Goal: Communication & Community: Participate in discussion

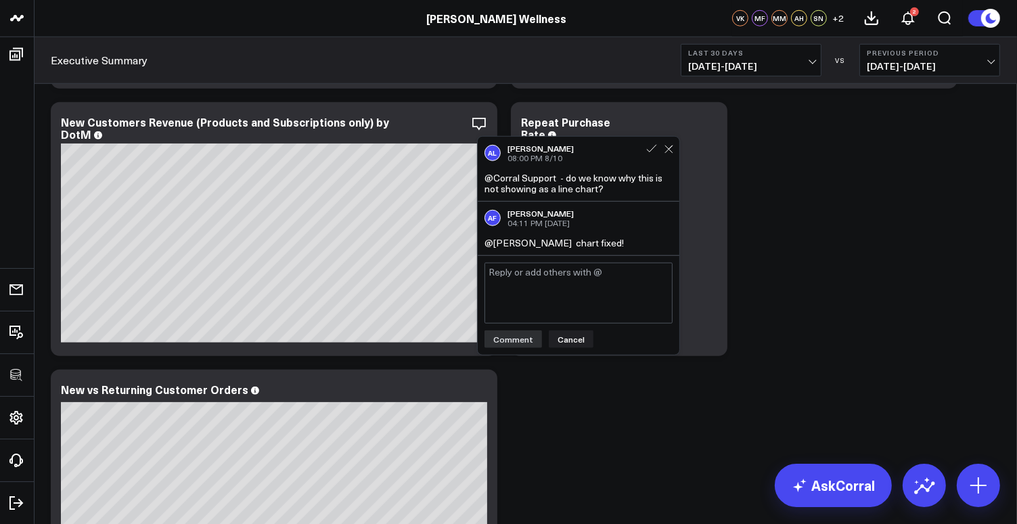
scroll to position [1106, 0]
click at [652, 151] on icon at bounding box center [652, 149] width 12 height 12
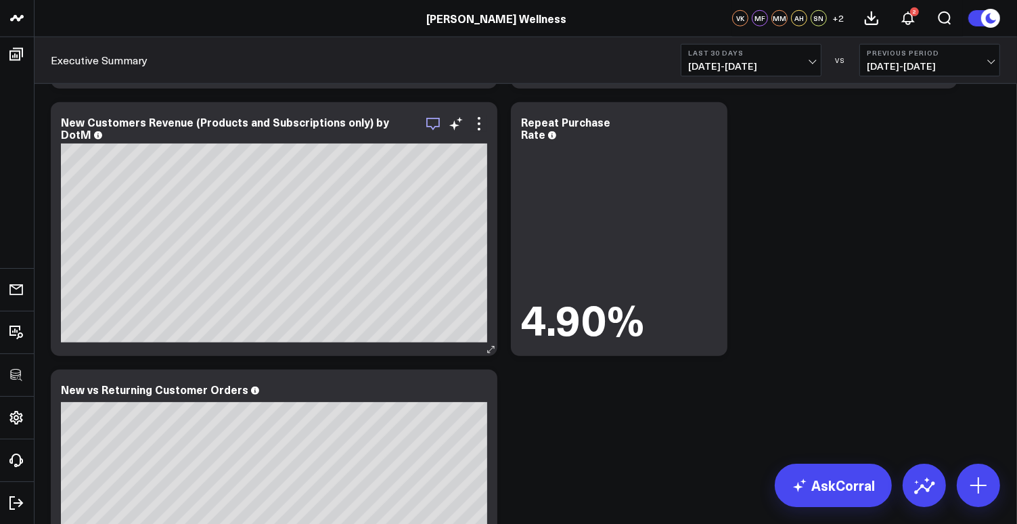
click at [434, 121] on icon "button" at bounding box center [433, 124] width 16 height 16
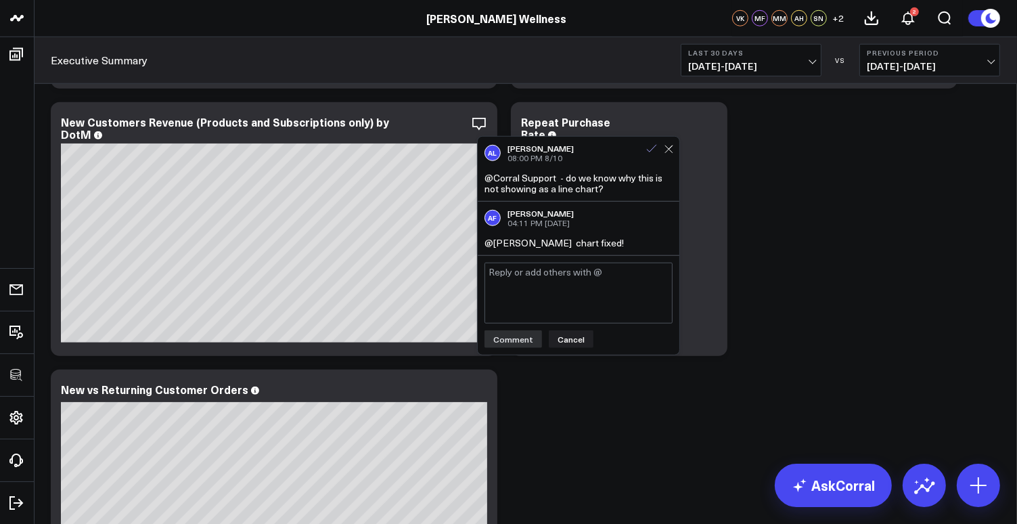
click at [655, 149] on icon at bounding box center [652, 149] width 12 height 12
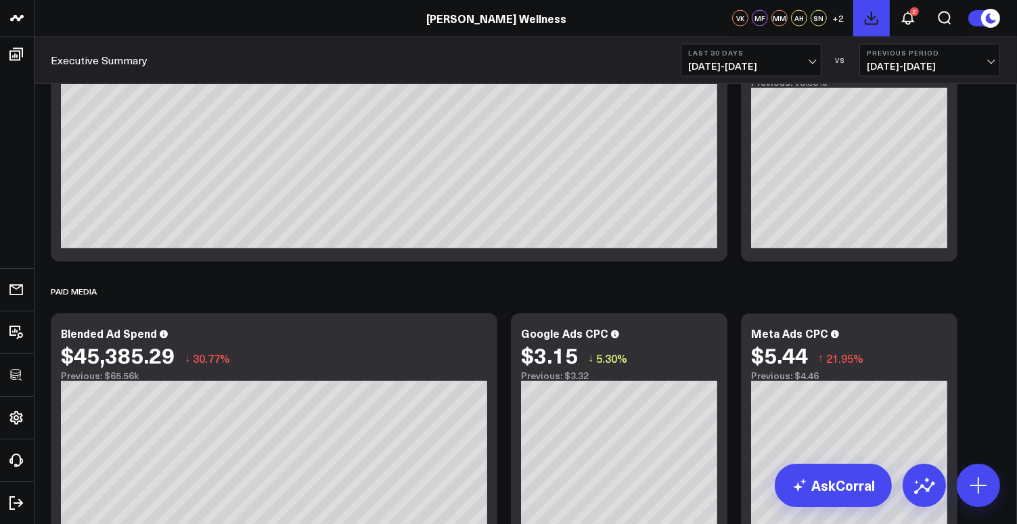
scroll to position [2045, 0]
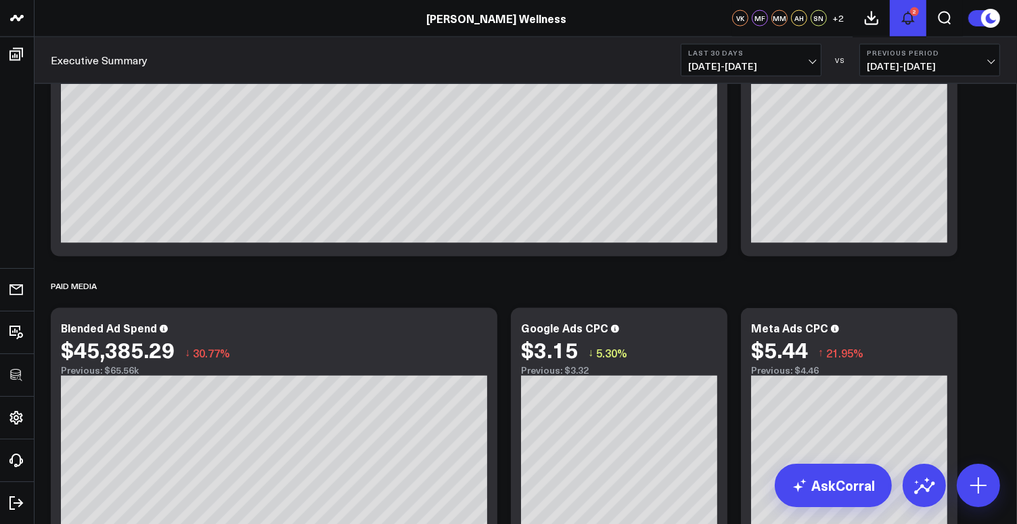
click at [917, 19] on button "2" at bounding box center [908, 18] width 37 height 37
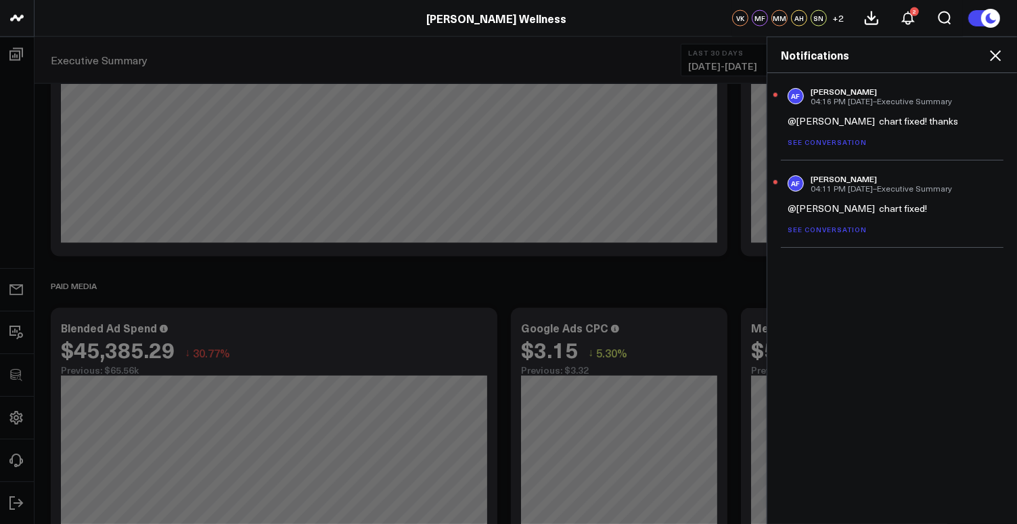
click at [817, 140] on link "See conversation" at bounding box center [827, 141] width 79 height 9
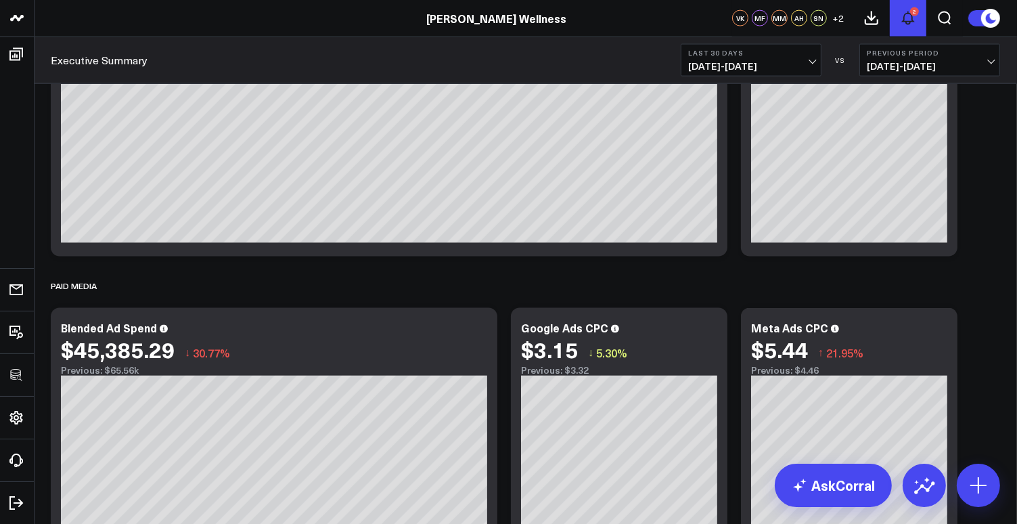
click at [913, 22] on use at bounding box center [908, 18] width 11 height 12
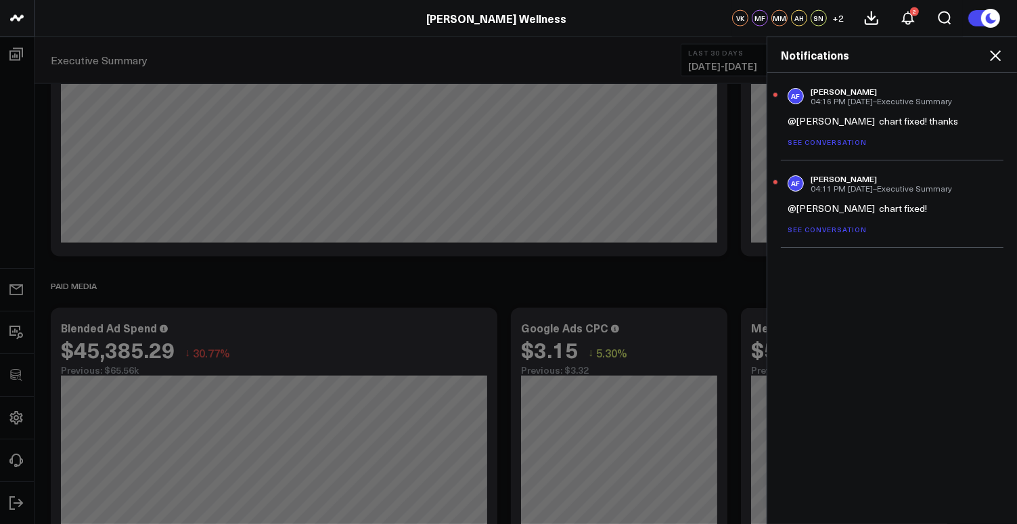
click at [826, 230] on link "See conversation" at bounding box center [827, 229] width 79 height 9
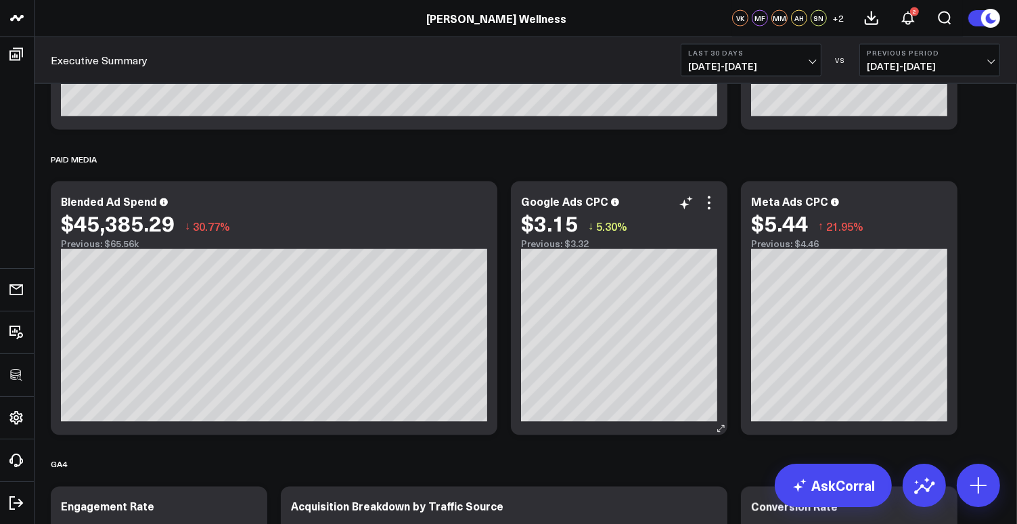
scroll to position [2179, 0]
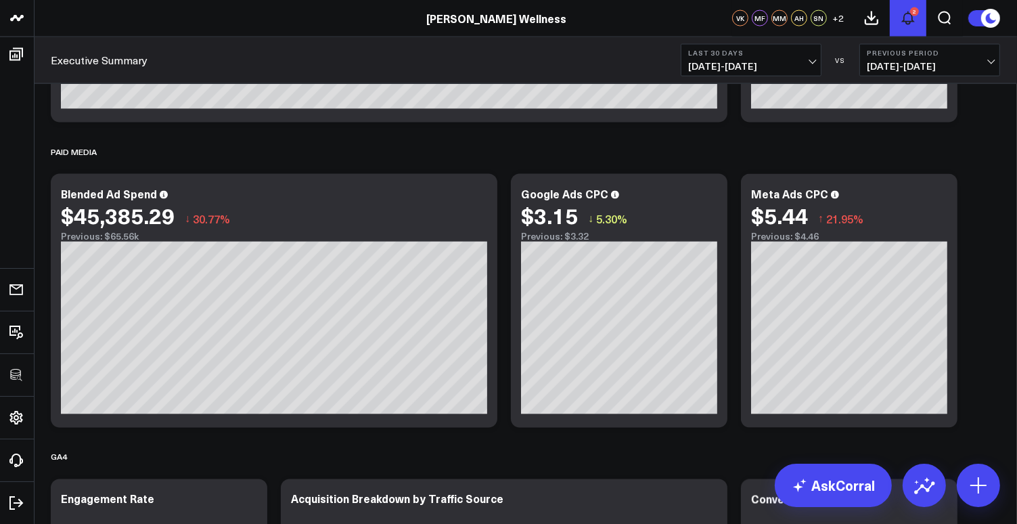
click at [908, 26] on icon at bounding box center [908, 18] width 16 height 16
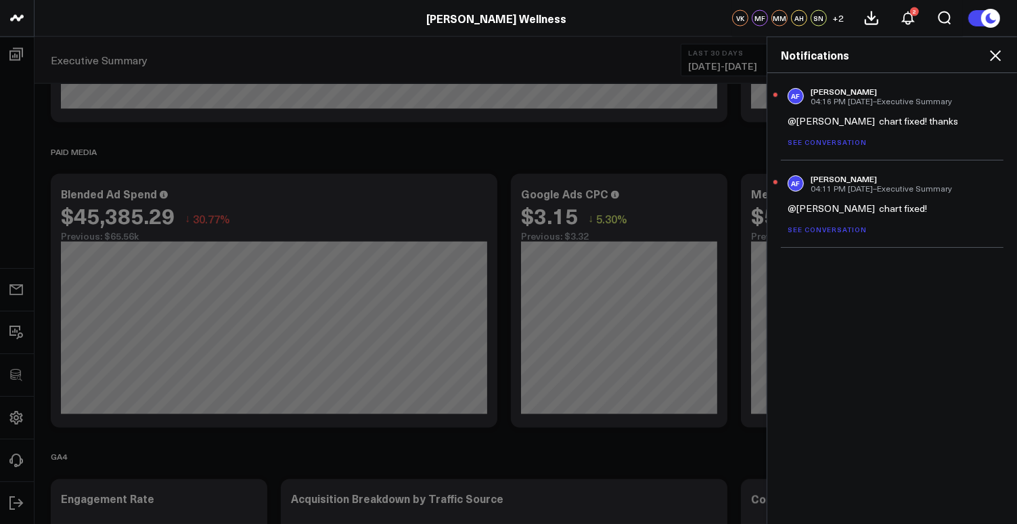
click at [814, 140] on link "See conversation" at bounding box center [827, 141] width 79 height 9
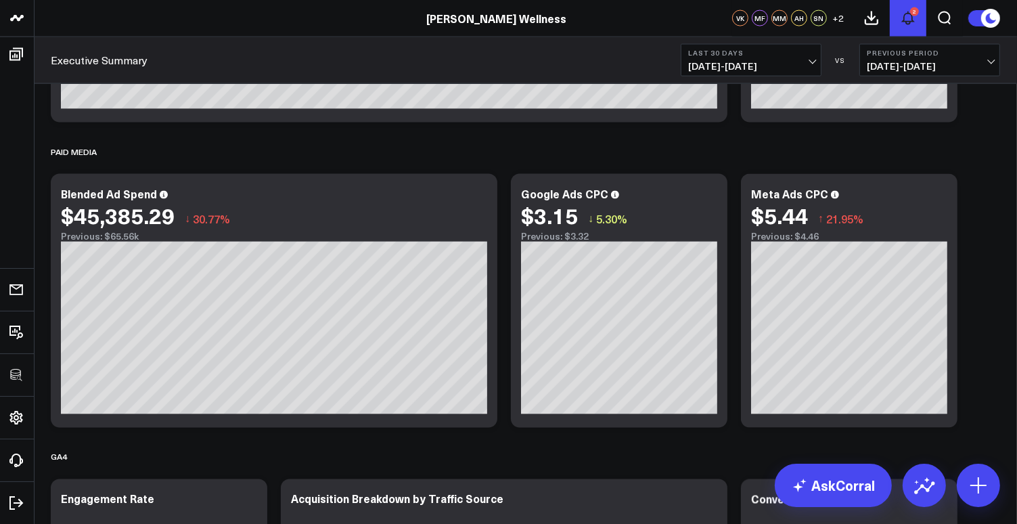
click at [921, 16] on button "2" at bounding box center [908, 18] width 37 height 37
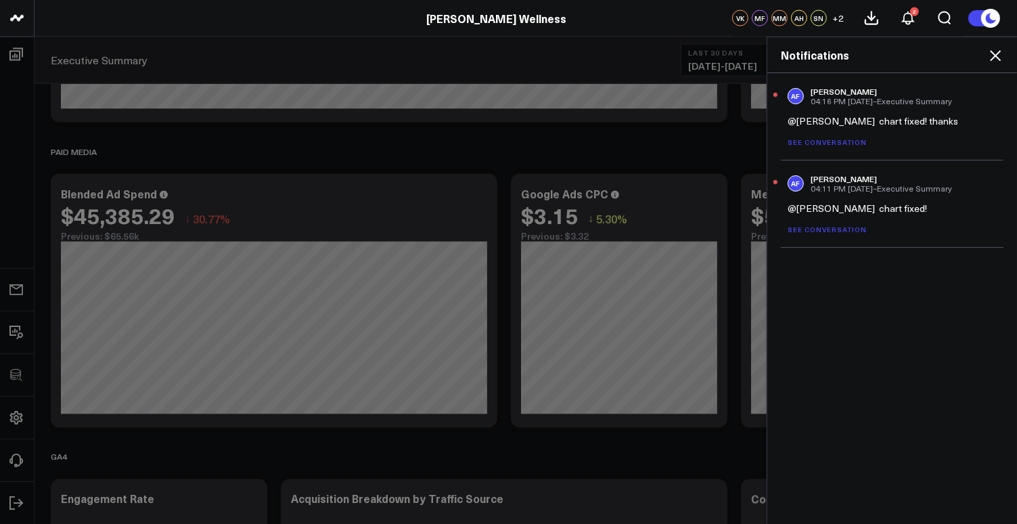
click at [850, 232] on link "See conversation" at bounding box center [827, 229] width 79 height 9
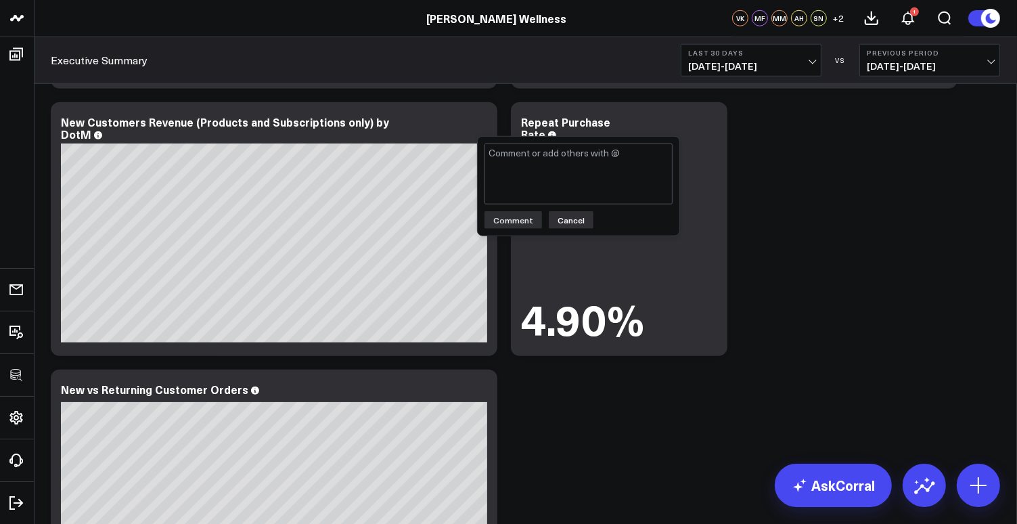
click at [564, 224] on button "Cancel" at bounding box center [571, 220] width 45 height 18
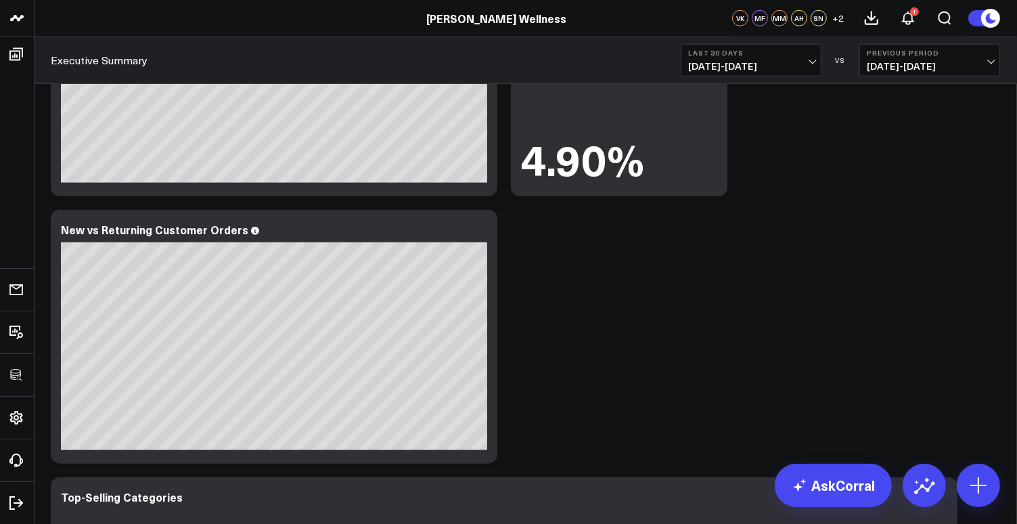
scroll to position [1268, 0]
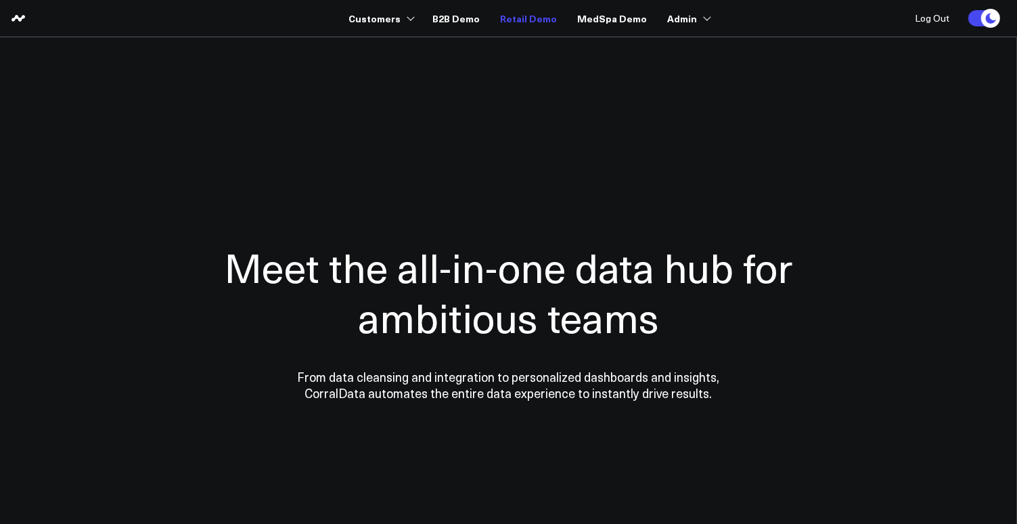
click at [524, 15] on link "Retail Demo" at bounding box center [528, 18] width 57 height 24
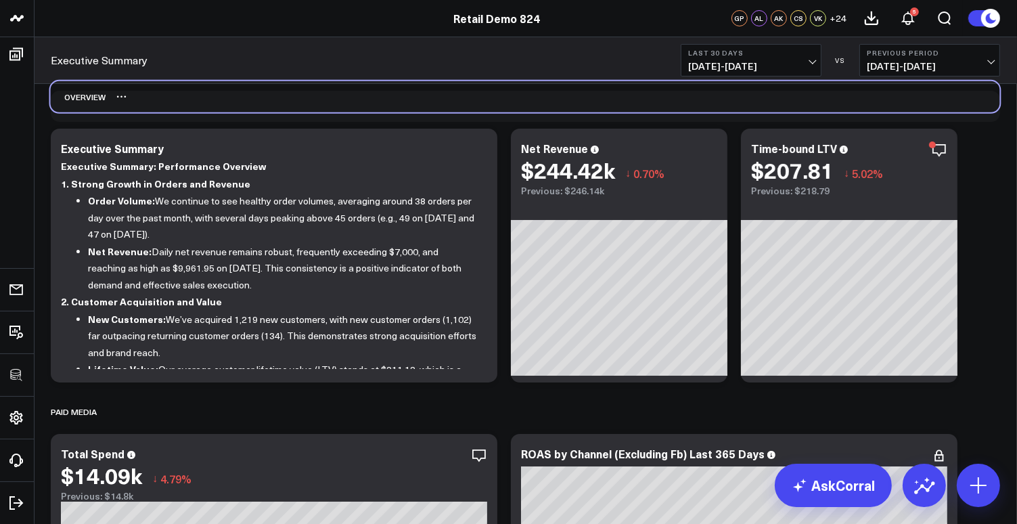
drag, startPoint x: 508, startPoint y: 119, endPoint x: 508, endPoint y: 110, distance: 9.5
click at [508, 110] on div "OVERVIEW" at bounding box center [526, 96] width 950 height 31
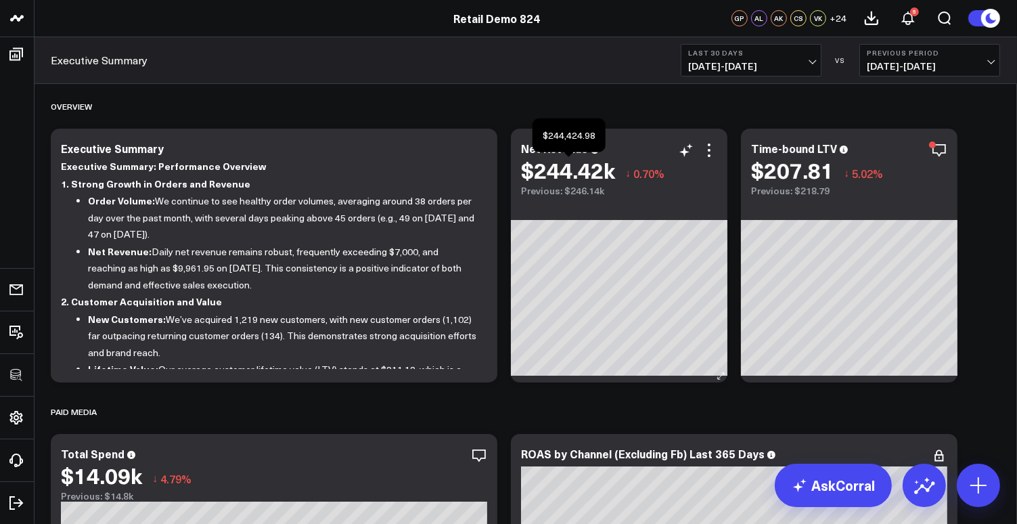
click at [604, 176] on div "$244.42k" at bounding box center [568, 170] width 94 height 24
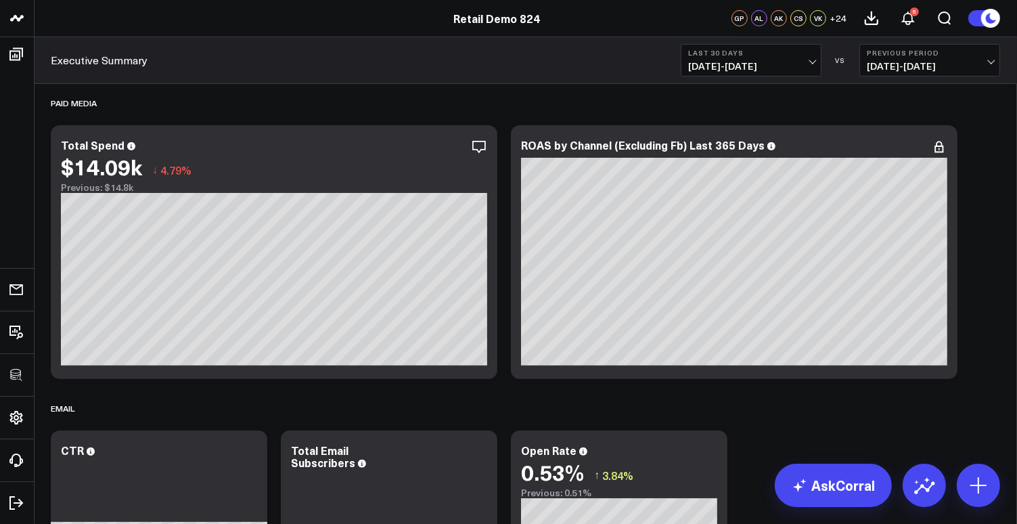
scroll to position [231, 0]
